Goal: Task Accomplishment & Management: Manage account settings

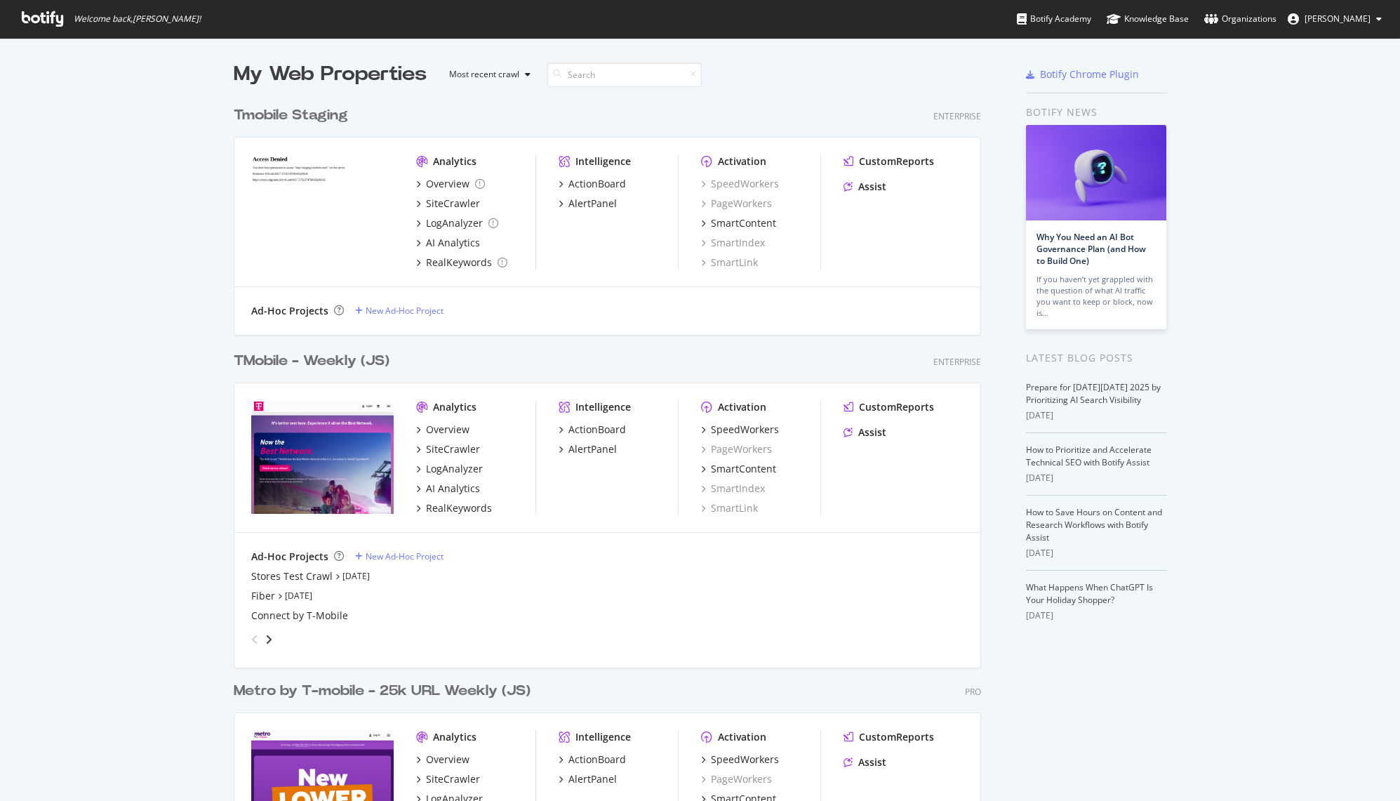
scroll to position [790, 1379]
click at [464, 688] on div "Metro by T-mobile - 25k URL Weekly (JS)" at bounding box center [382, 691] width 297 height 20
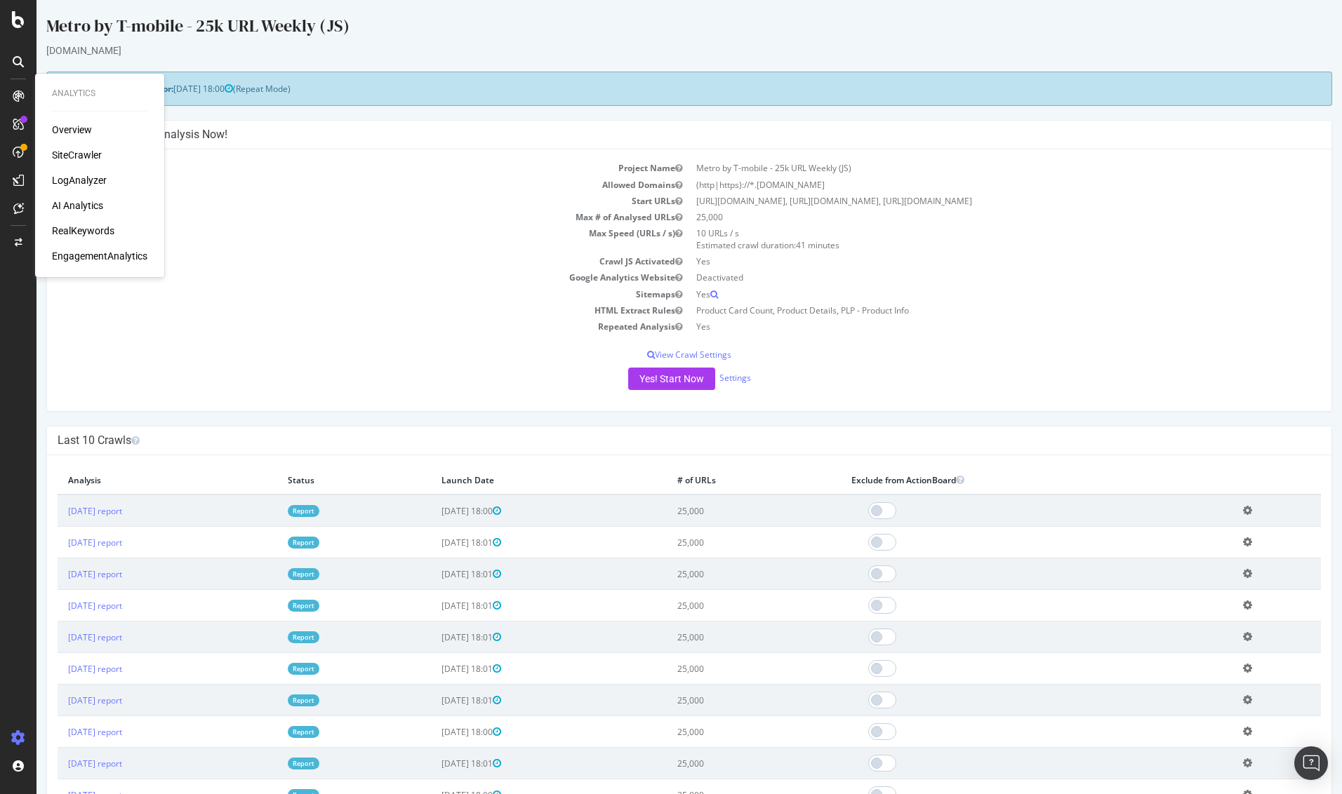
click at [314, 345] on div "Project Name Metro by T-mobile - 25k URL Weekly (JS) Allowed Domains (http|http…" at bounding box center [689, 280] width 1284 height 262
click at [427, 47] on div "[DOMAIN_NAME]" at bounding box center [689, 51] width 1286 height 14
drag, startPoint x: 291, startPoint y: 204, endPoint x: 256, endPoint y: 204, distance: 34.4
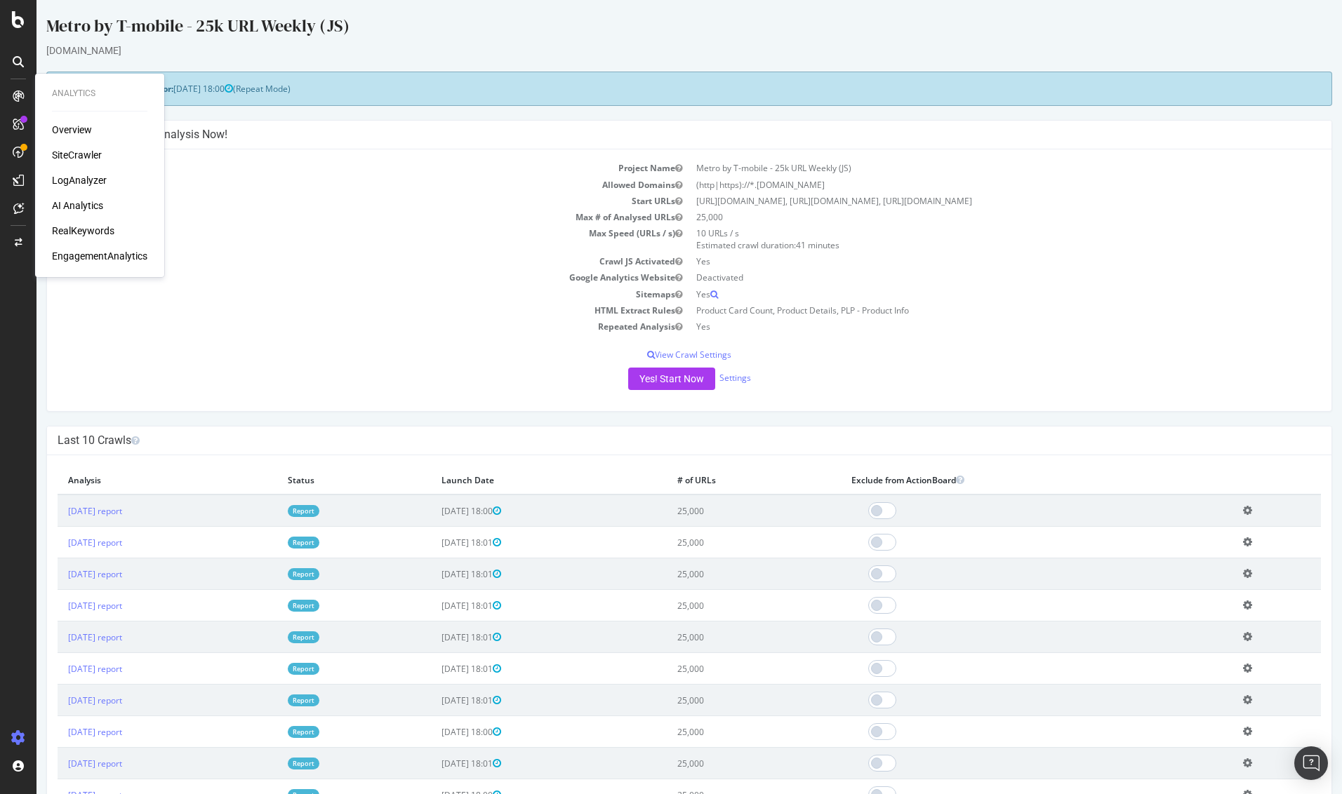
click at [291, 204] on td "Start URLs" at bounding box center [374, 201] width 632 height 16
click at [312, 230] on td "Max Speed (URLs / s)" at bounding box center [374, 239] width 632 height 28
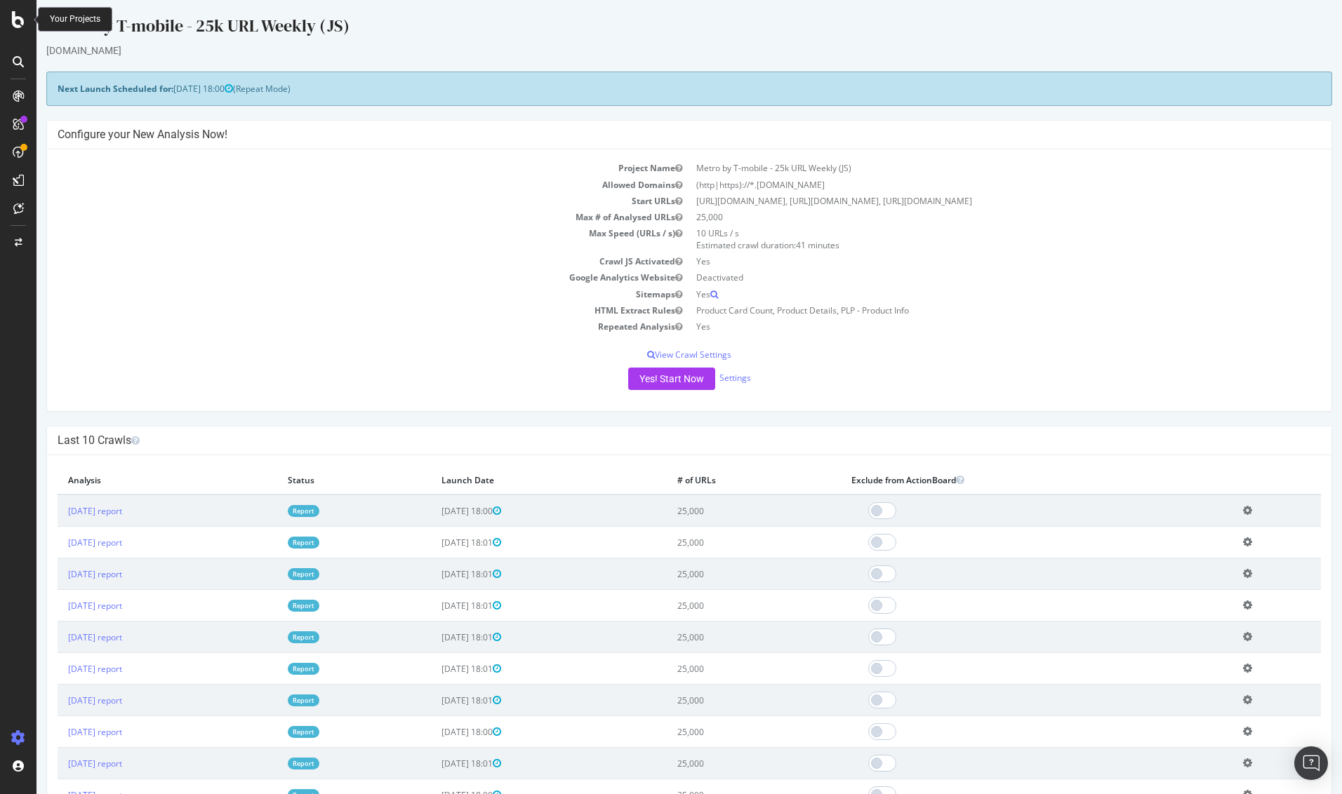
click at [16, 21] on icon at bounding box center [18, 19] width 13 height 17
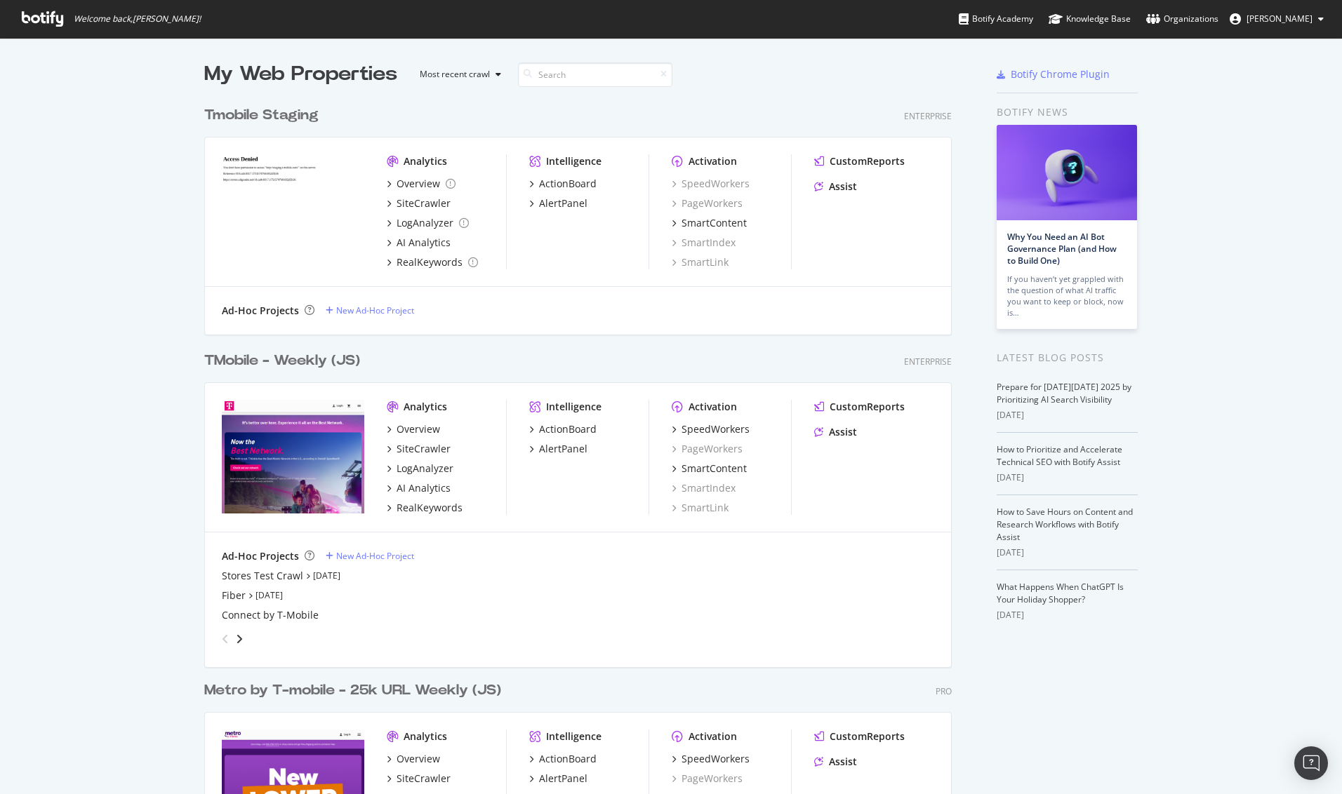
click at [275, 361] on div "TMobile - Weekly (JS)" at bounding box center [282, 361] width 156 height 20
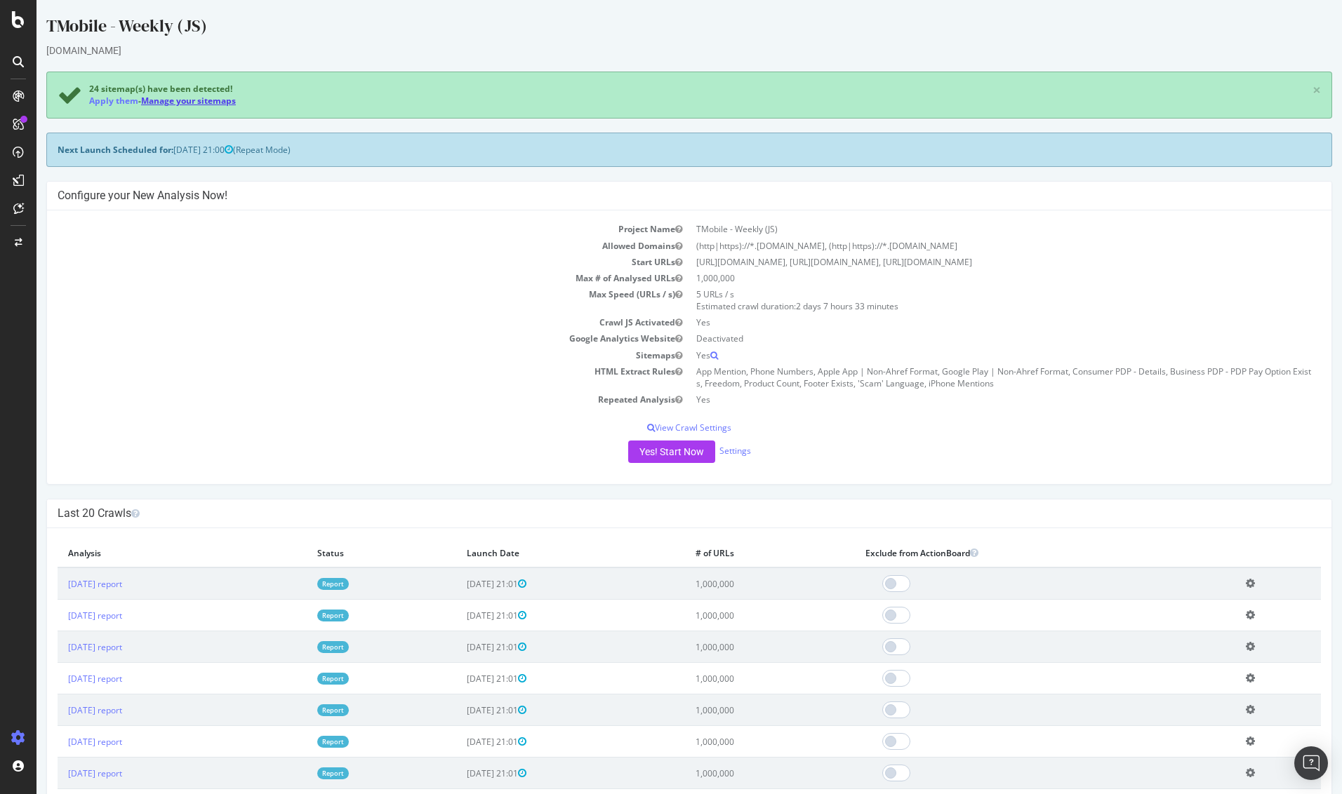
click at [175, 100] on link "Manage your sitemaps" at bounding box center [188, 101] width 95 height 12
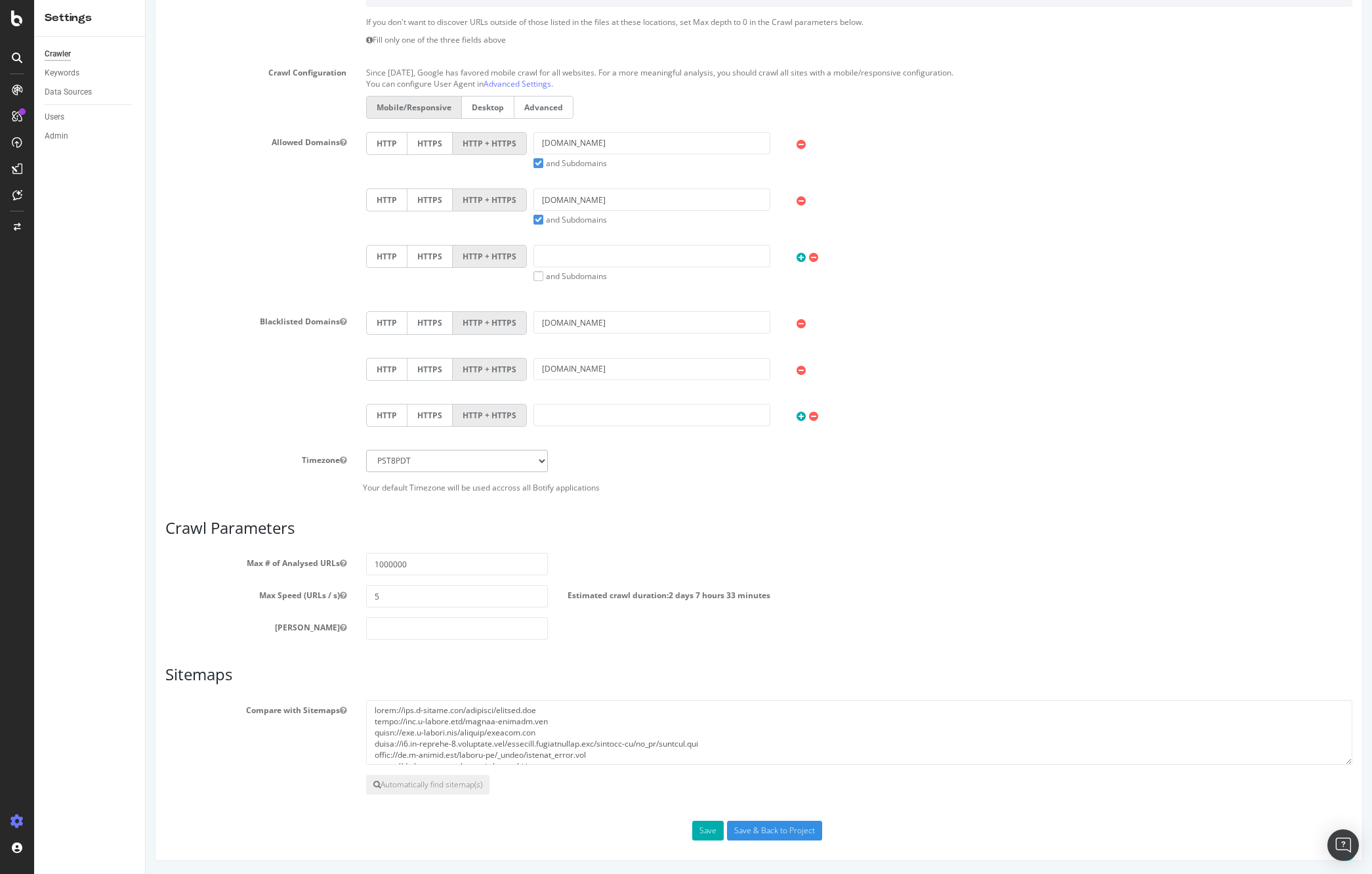
scroll to position [248, 0]
click at [729, 733] on textarea at bounding box center [859, 733] width 987 height 66
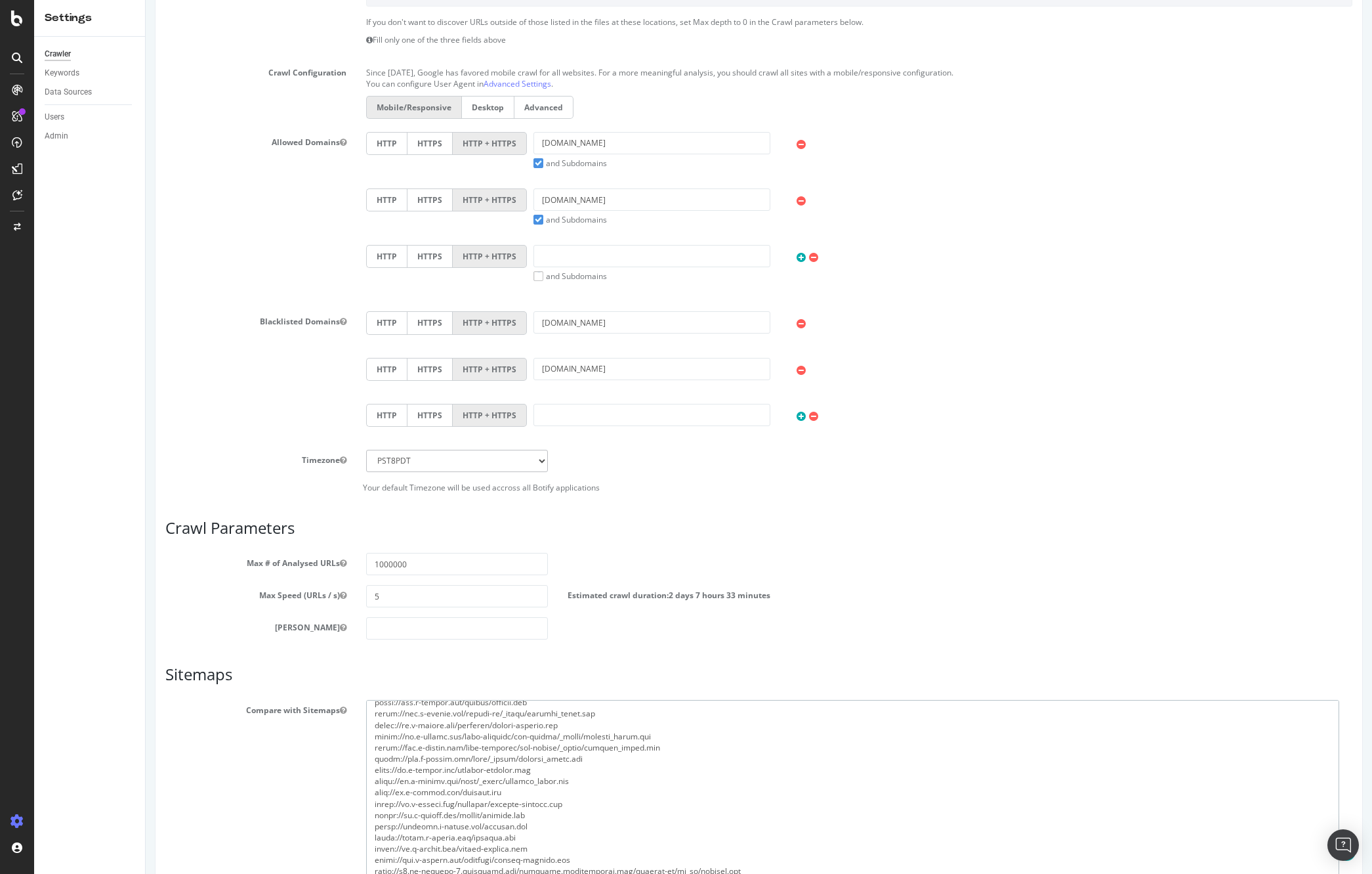
drag, startPoint x: 1337, startPoint y: 759, endPoint x: 1235, endPoint y: 779, distance: 103.9
click at [1308, 749] on textarea at bounding box center [853, 791] width 974 height 182
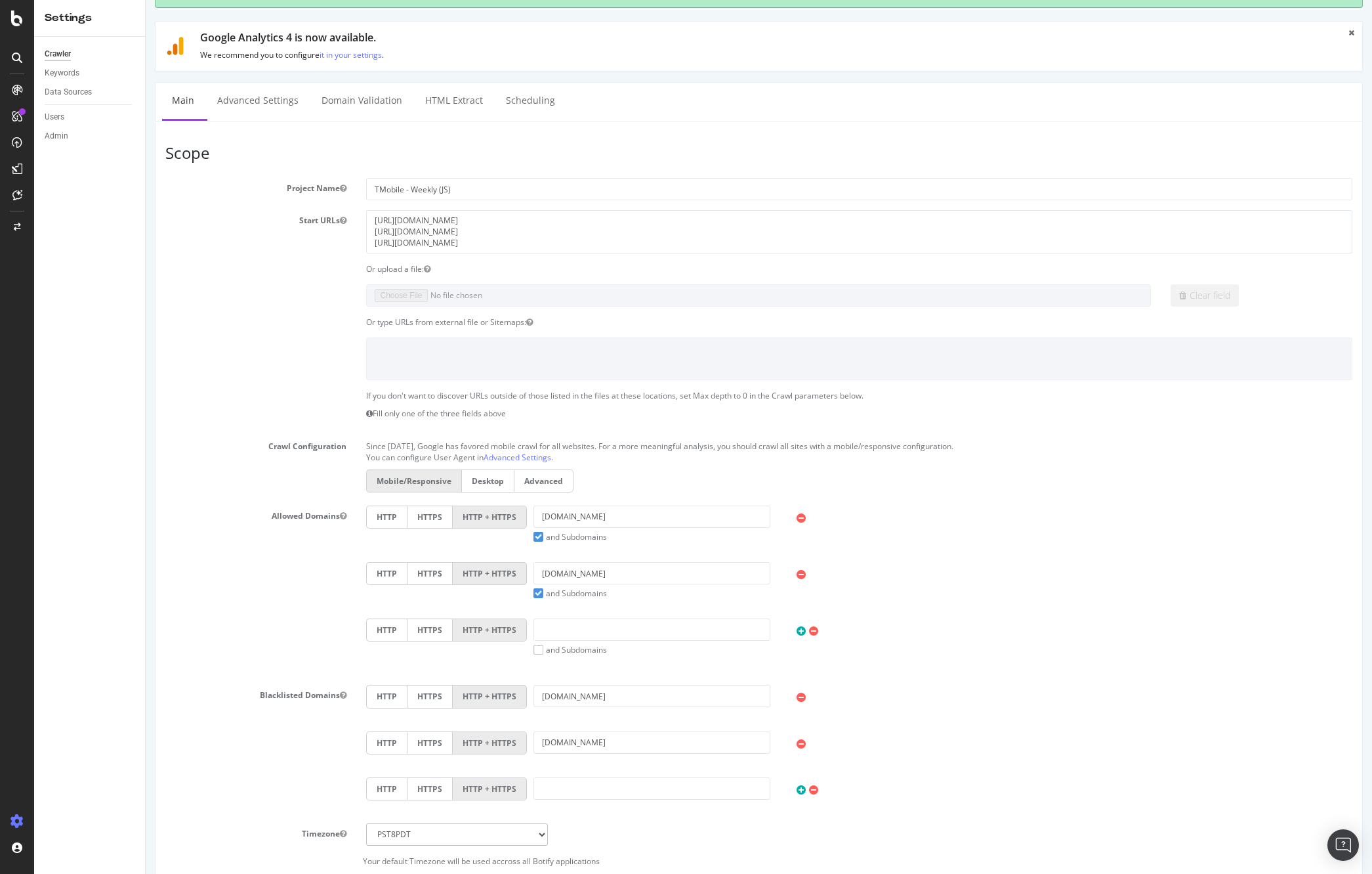
scroll to position [0, 0]
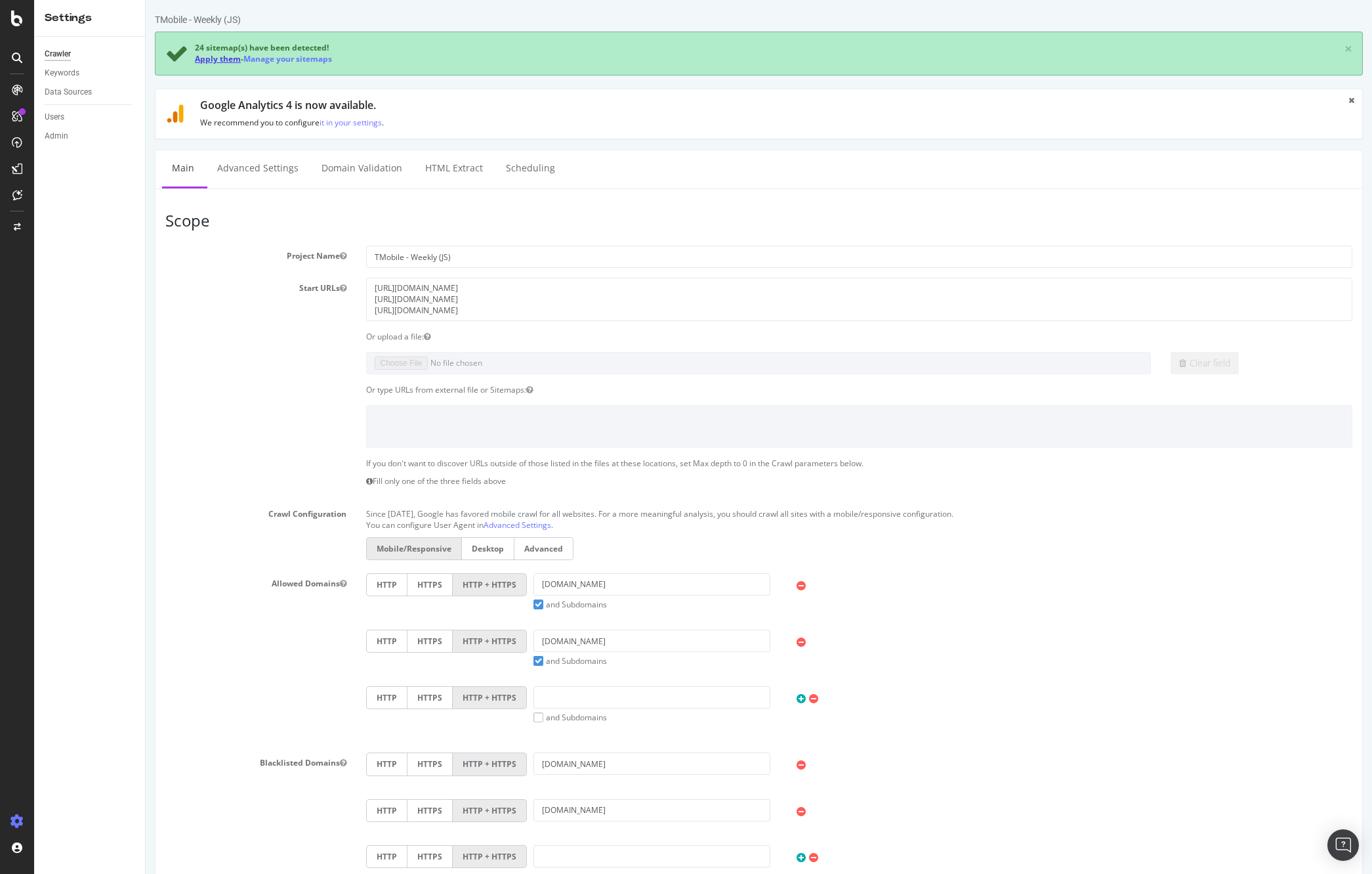
click at [227, 59] on link "Apply them" at bounding box center [217, 59] width 46 height 11
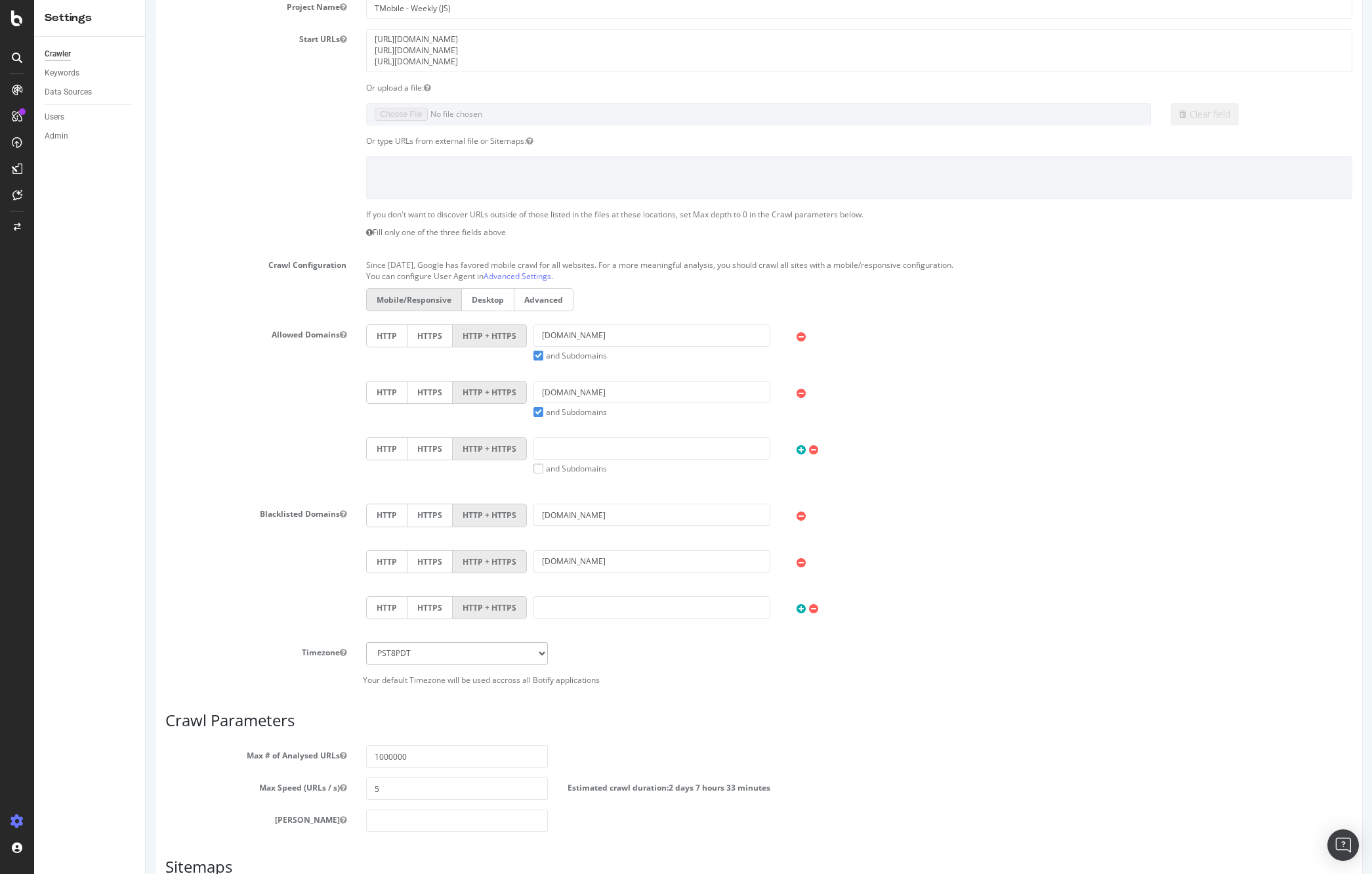
scroll to position [385, 0]
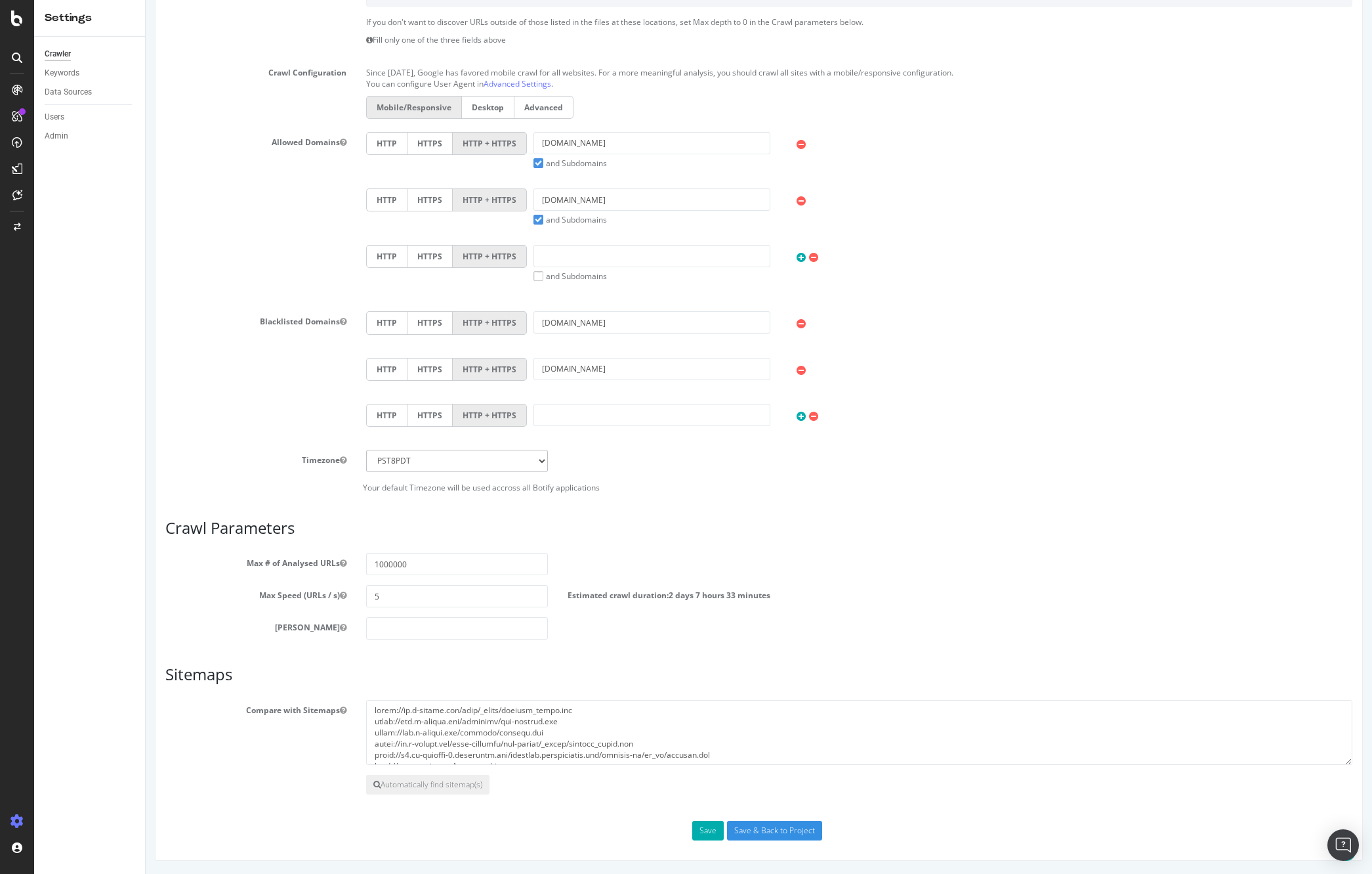
drag, startPoint x: 1334, startPoint y: 761, endPoint x: 1335, endPoint y: 782, distance: 21.0
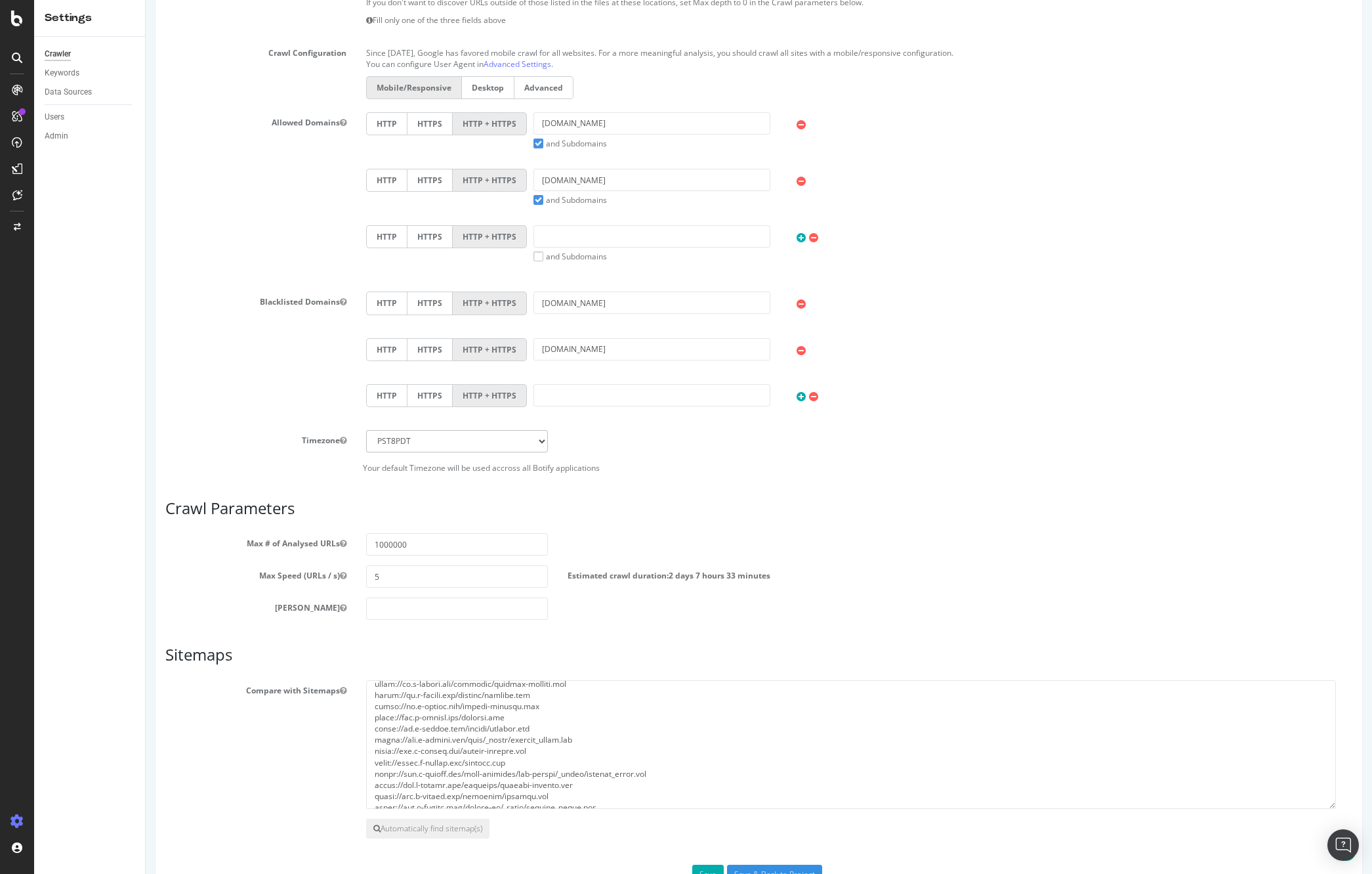
scroll to position [139, 0]
drag, startPoint x: 1341, startPoint y: 761, endPoint x: 1218, endPoint y: 712, distance: 132.4
click at [1308, 749] on html "TMobile - Weekly (JS) × × Google Analytics 4 is now available. We recommend you…" at bounding box center [759, 301] width 1227 height 1412
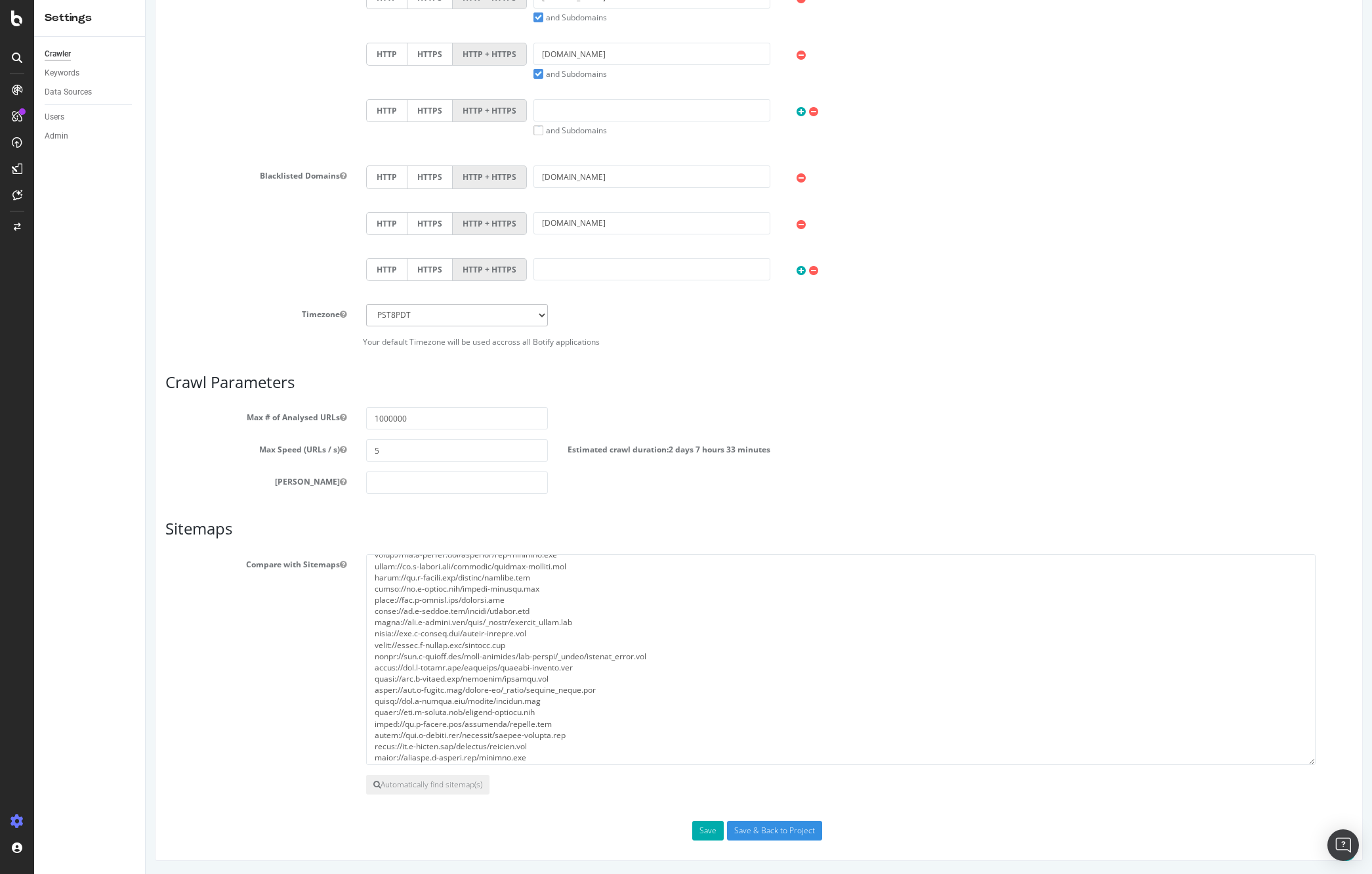
scroll to position [147, 0]
click at [1154, 637] on textarea at bounding box center [841, 659] width 949 height 211
click at [1228, 749] on div "Scope Project Name TMobile - Weekly (JS) Start URLs [URL][DOMAIN_NAME] [URL][DO…" at bounding box center [759, 231] width 1208 height 1260
